Goal: Information Seeking & Learning: Compare options

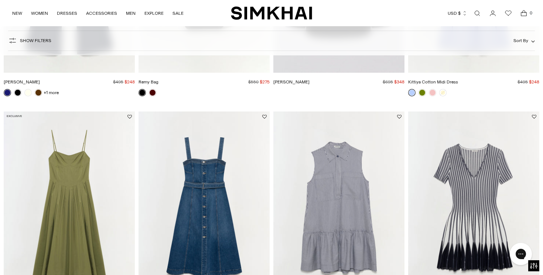
scroll to position [1162, 0]
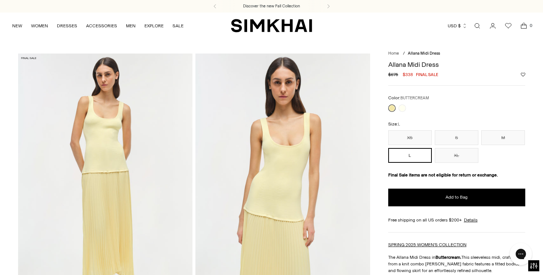
click at [133, 153] on img at bounding box center [105, 185] width 175 height 262
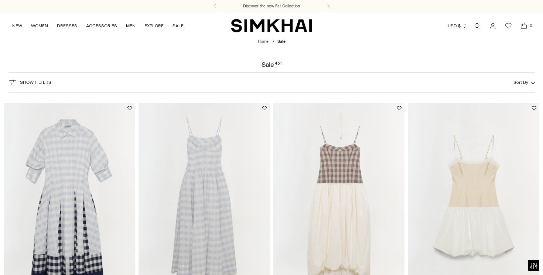
scroll to position [50, 0]
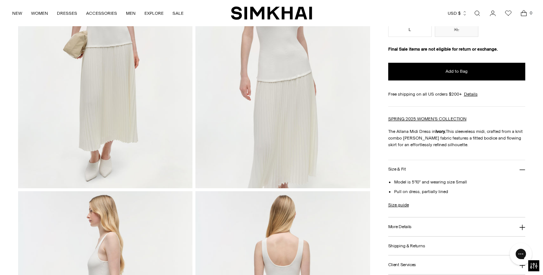
scroll to position [127, 0]
click at [438, 225] on button "More Details" at bounding box center [456, 227] width 137 height 19
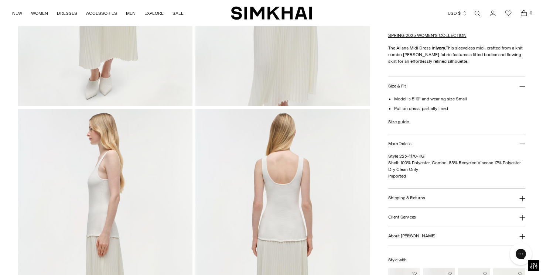
scroll to position [212, 0]
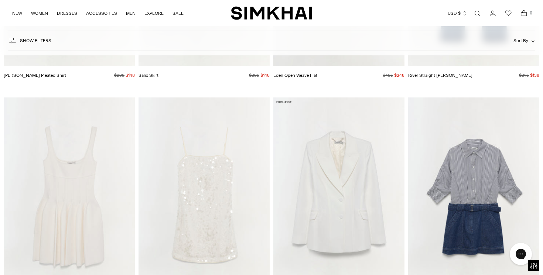
scroll to position [1604, 0]
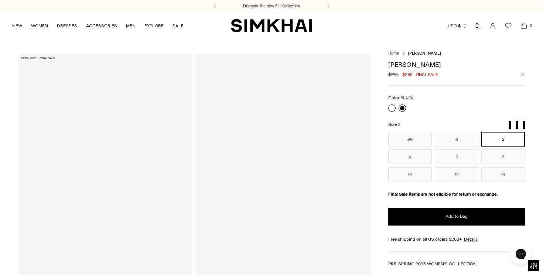
click at [399, 109] on link at bounding box center [402, 108] width 7 height 7
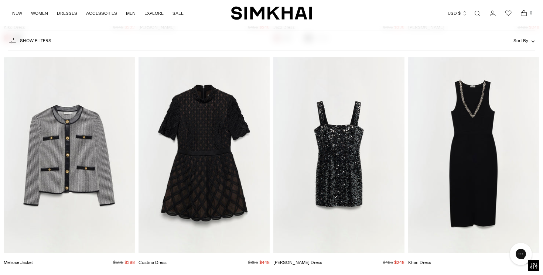
scroll to position [10353, 0]
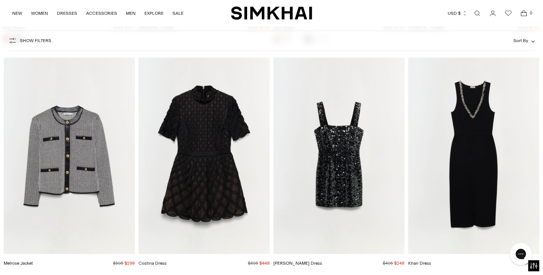
click at [0, 0] on img "Melrose Jacket" at bounding box center [0, 0] width 0 height 0
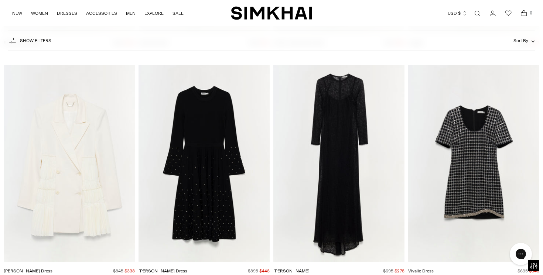
scroll to position [11503, 0]
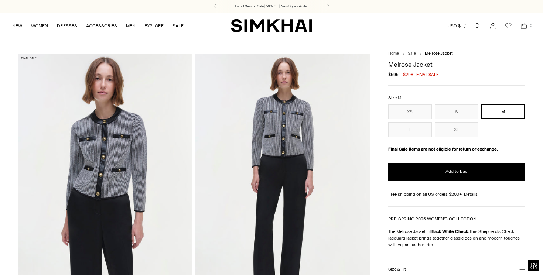
click at [290, 143] on img at bounding box center [283, 185] width 175 height 262
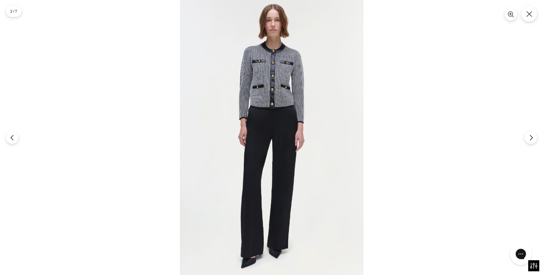
click at [243, 1] on img at bounding box center [272, 137] width 184 height 275
